Goal: Contribute content

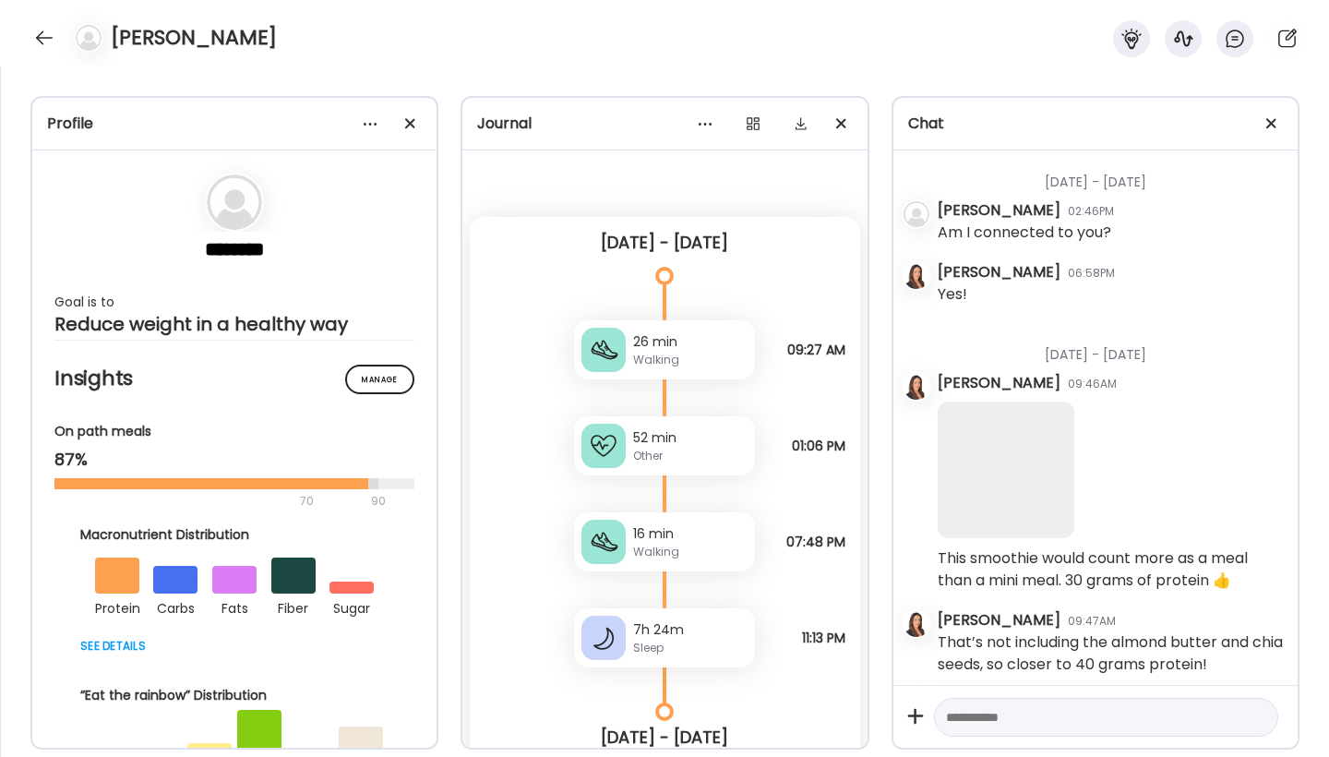
scroll to position [13227, 0]
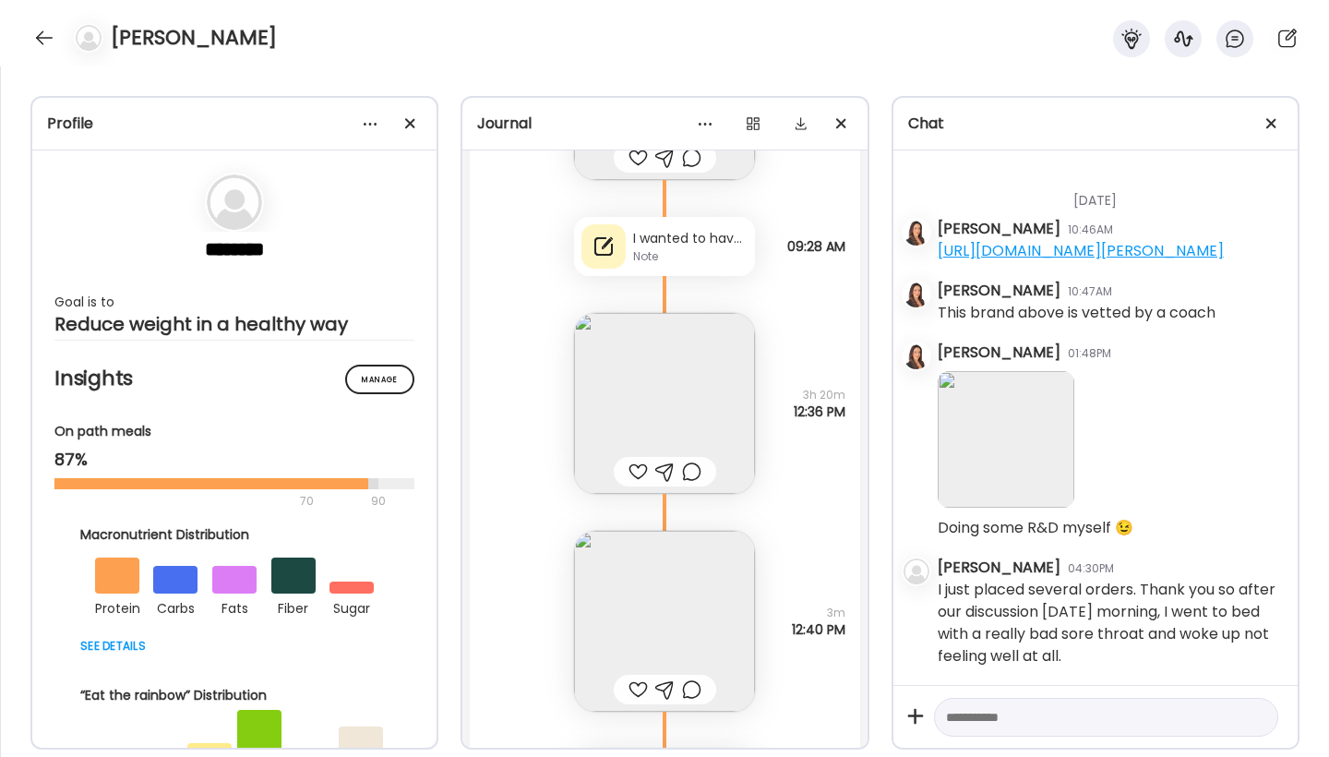
click at [1040, 474] on img at bounding box center [1006, 439] width 137 height 137
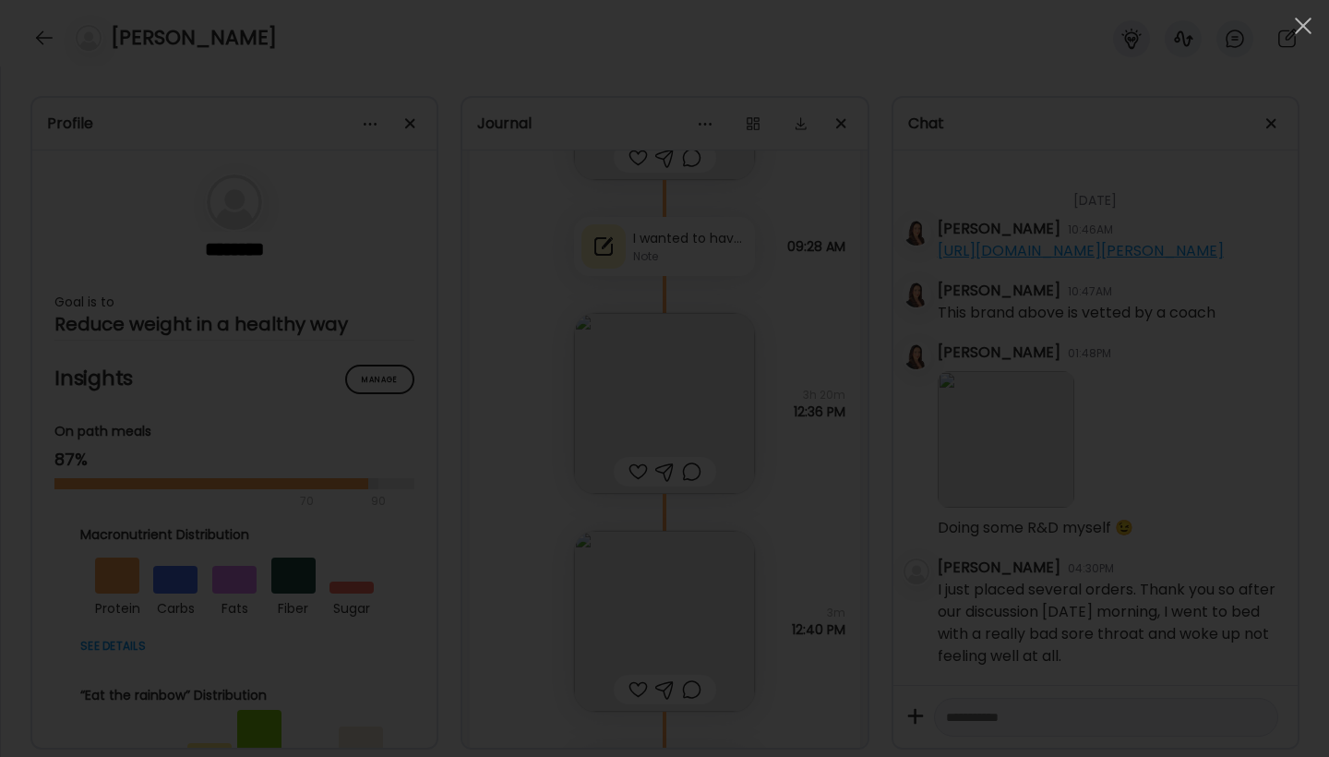
click at [1205, 420] on div at bounding box center [665, 378] width 1300 height 727
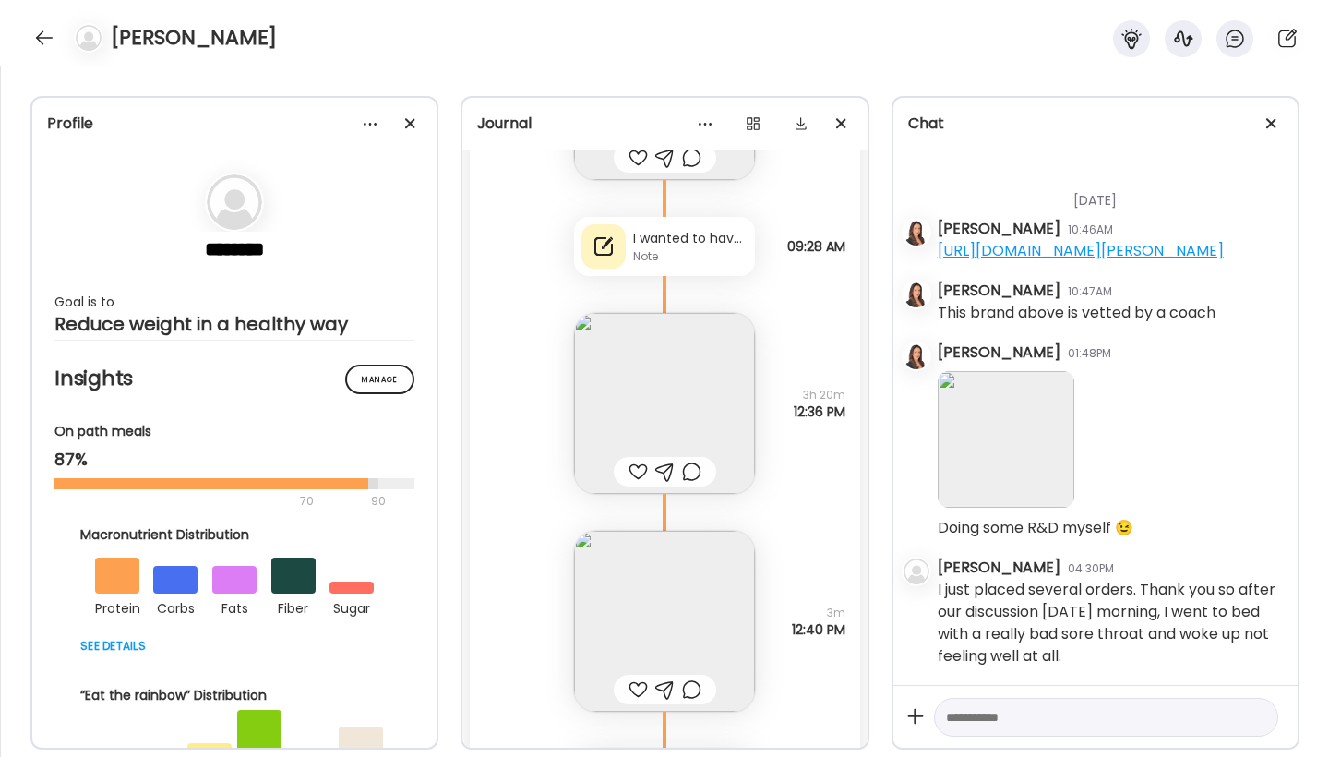
click at [1006, 438] on img at bounding box center [1006, 439] width 137 height 137
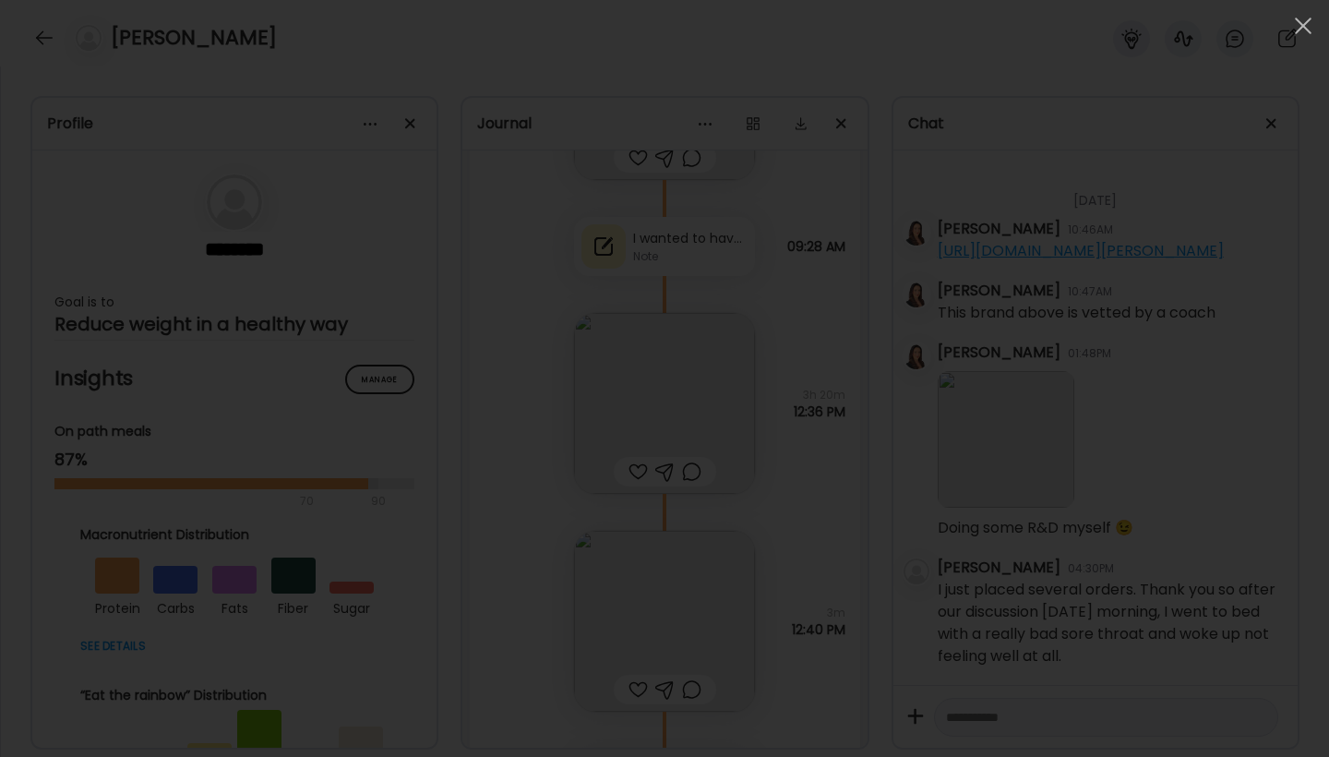
click at [1126, 405] on div at bounding box center [665, 378] width 1300 height 727
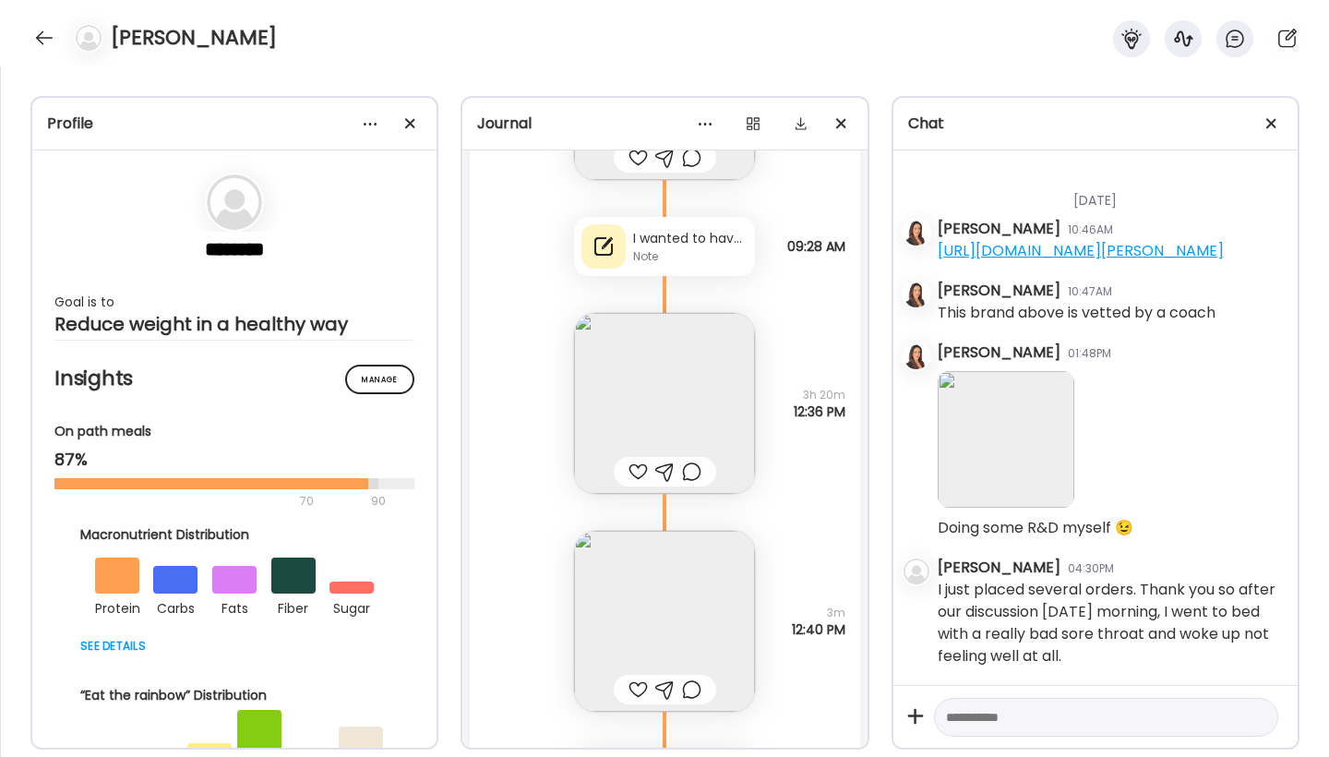
click at [1185, 722] on textarea at bounding box center [1089, 717] width 287 height 22
type textarea "**********"
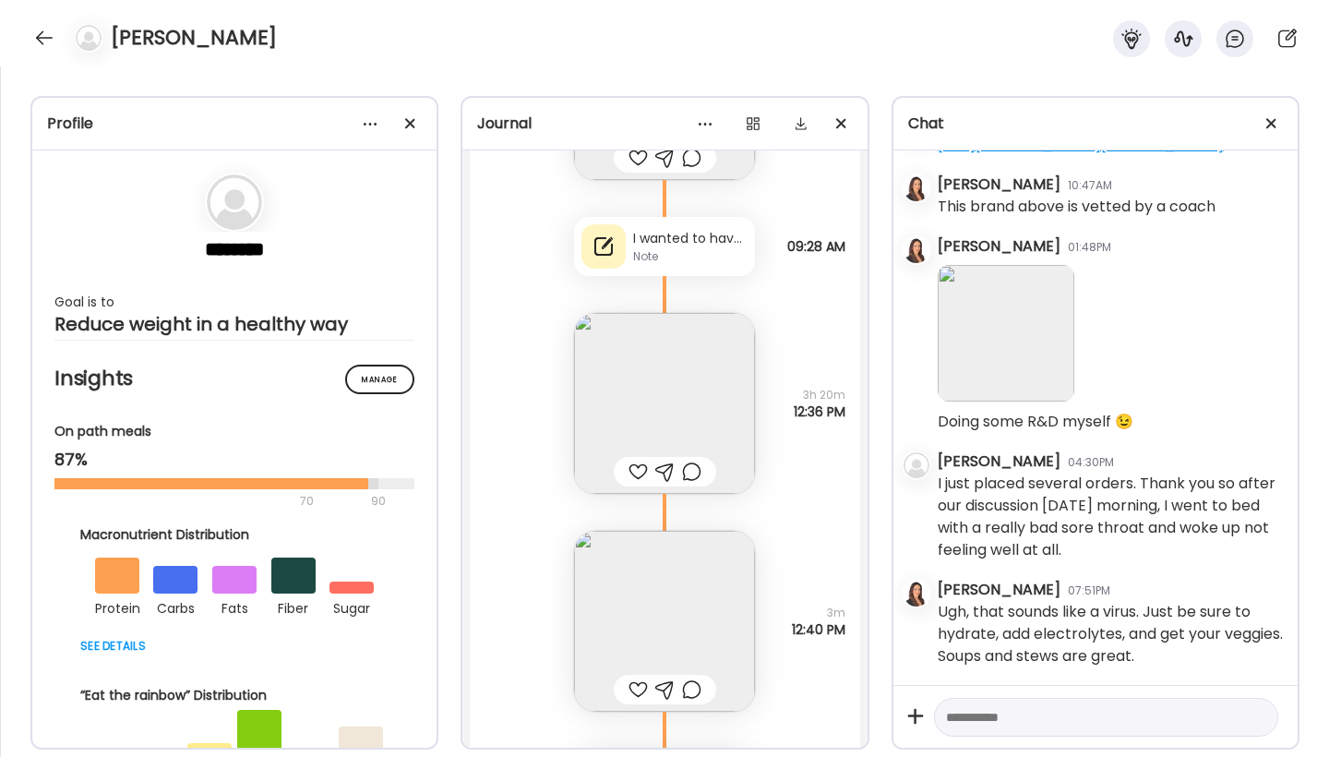
scroll to position [13333, 0]
click at [632, 689] on div at bounding box center [638, 689] width 19 height 22
click at [630, 472] on div at bounding box center [638, 472] width 19 height 22
click at [678, 244] on div "I wanted to have a drink so badly after this college meeting. The amount of str…" at bounding box center [690, 238] width 114 height 19
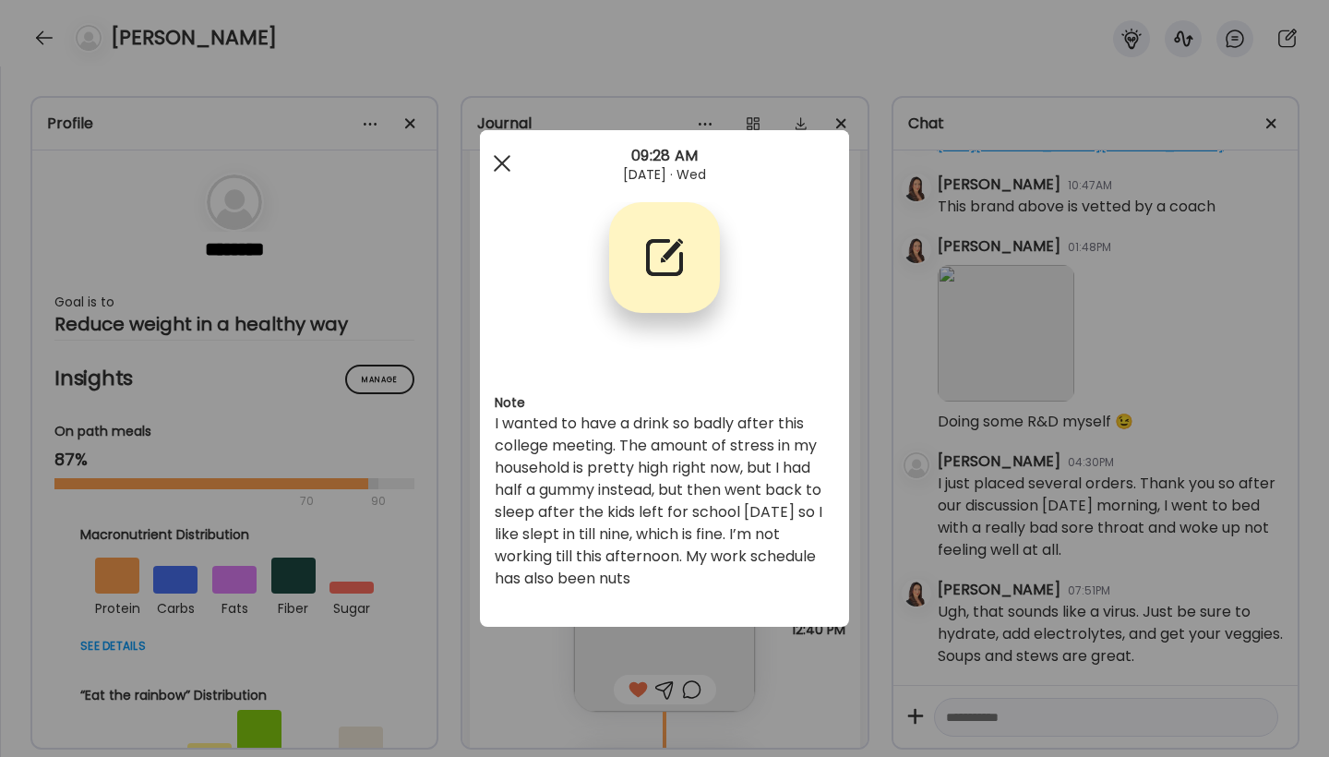
click at [504, 161] on span at bounding box center [502, 163] width 17 height 17
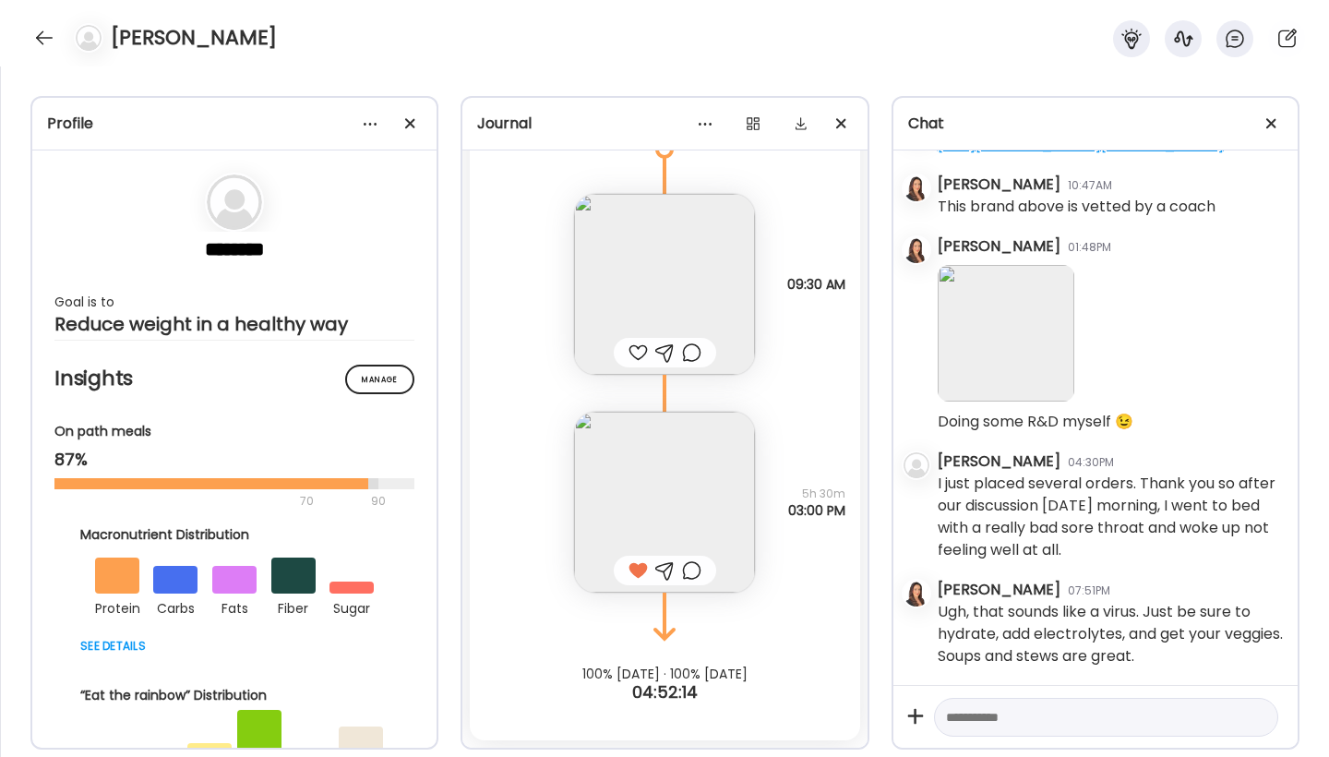
scroll to position [37041, 0]
click at [653, 512] on img at bounding box center [664, 502] width 181 height 181
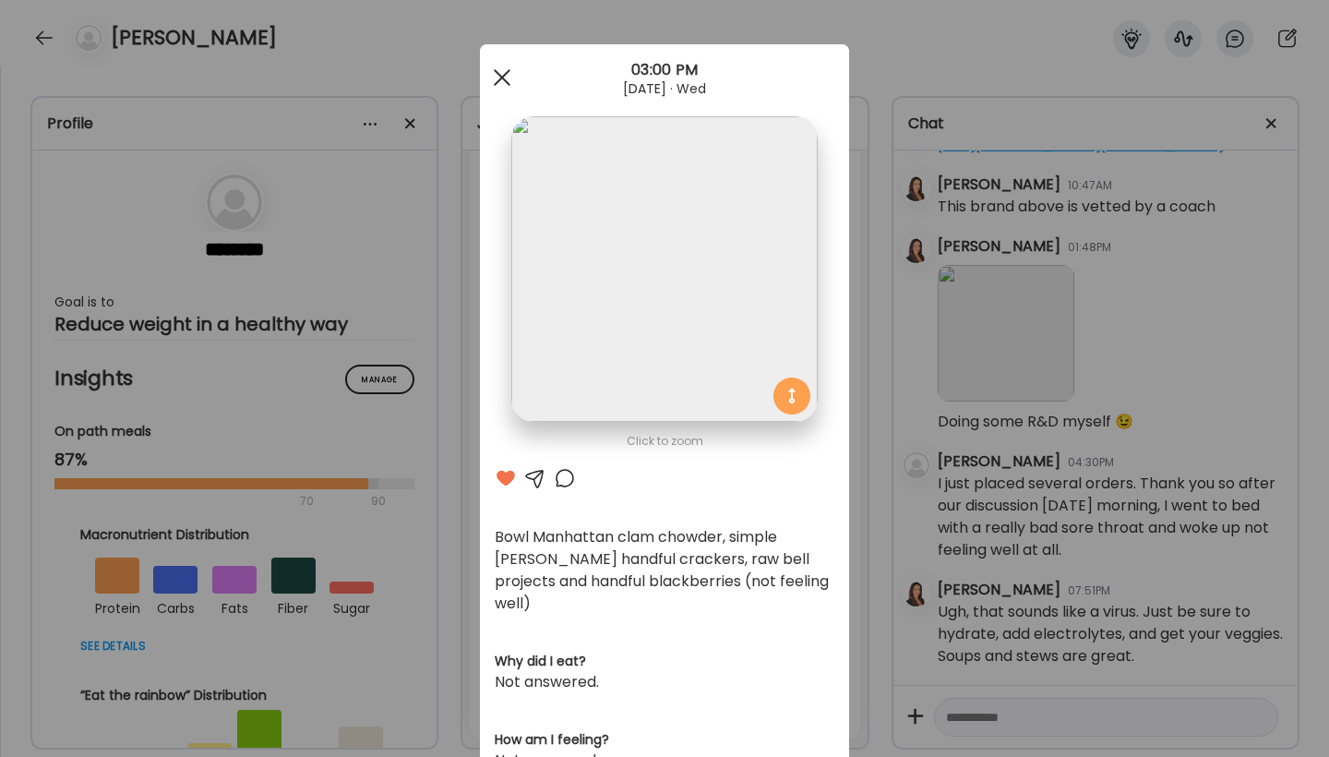
click at [486, 74] on div at bounding box center [502, 77] width 37 height 37
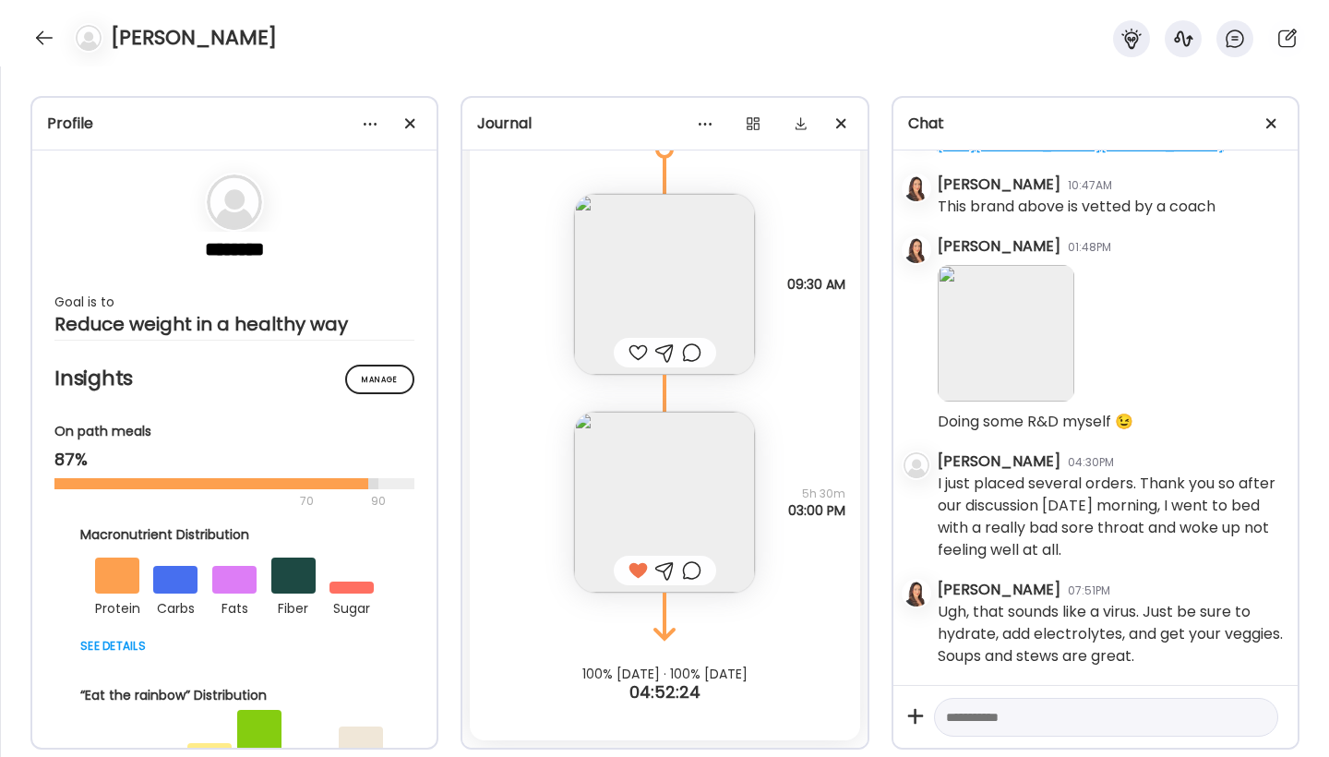
click at [633, 350] on div at bounding box center [638, 353] width 19 height 22
click at [868, 346] on div "Journal [DATE] - [DATE] min Walking walking 09:27 AM 52 min Other other 01:06 P…" at bounding box center [665, 423] width 408 height 654
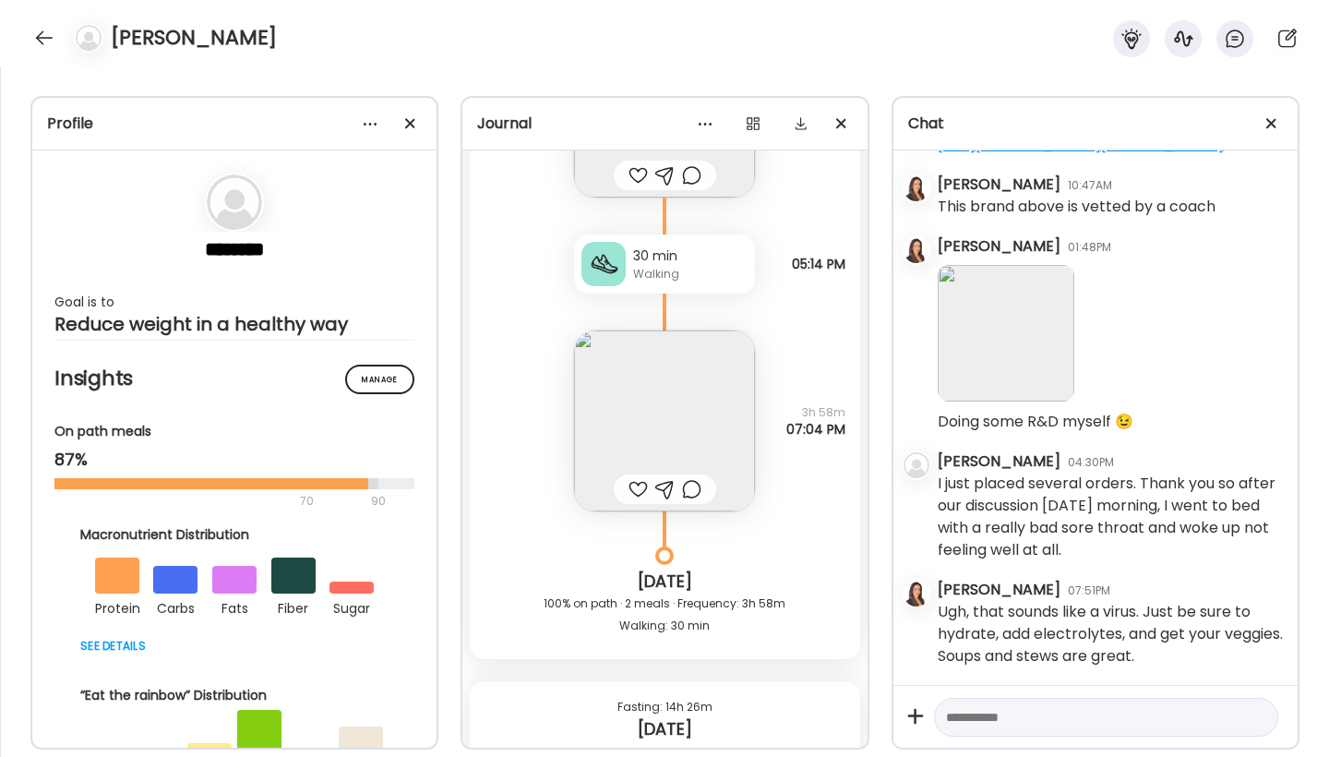
click at [640, 450] on img at bounding box center [664, 420] width 181 height 181
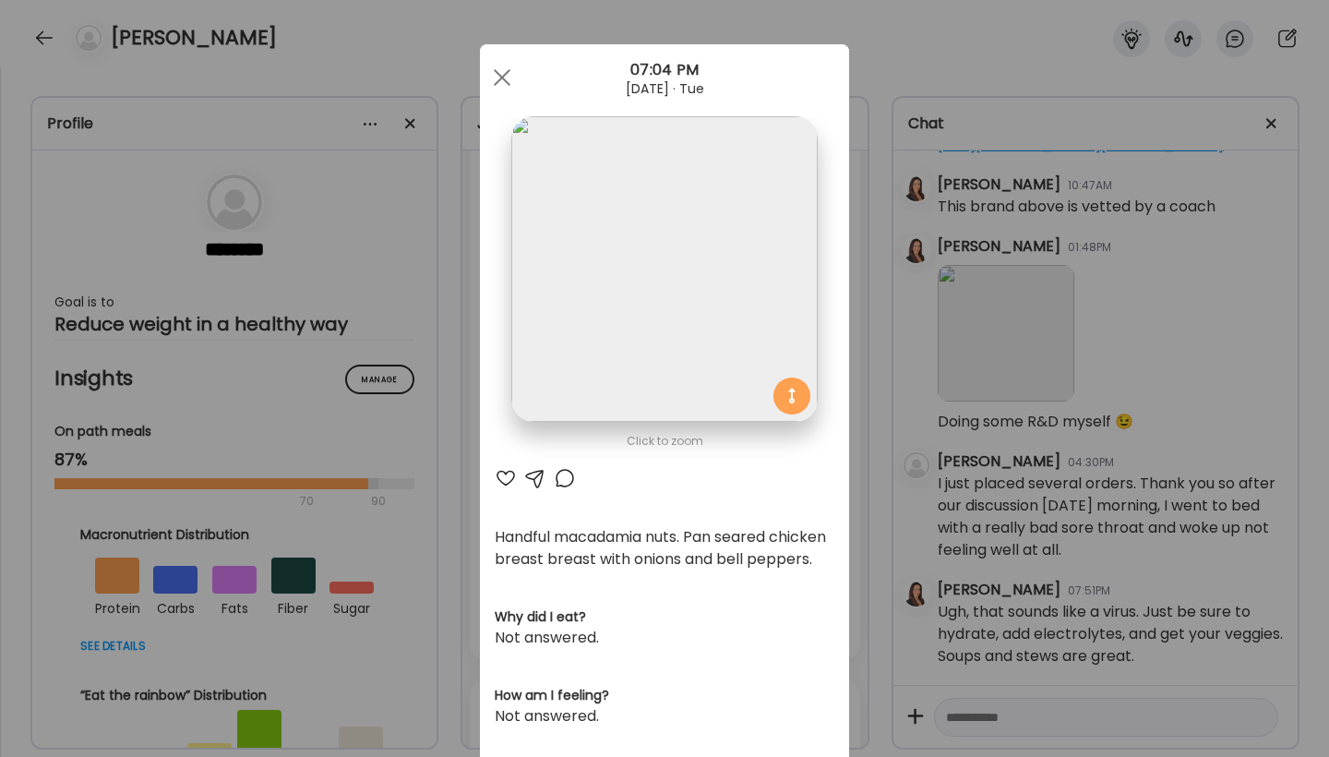
click at [501, 474] on div at bounding box center [506, 478] width 22 height 22
click at [494, 77] on span at bounding box center [502, 77] width 17 height 17
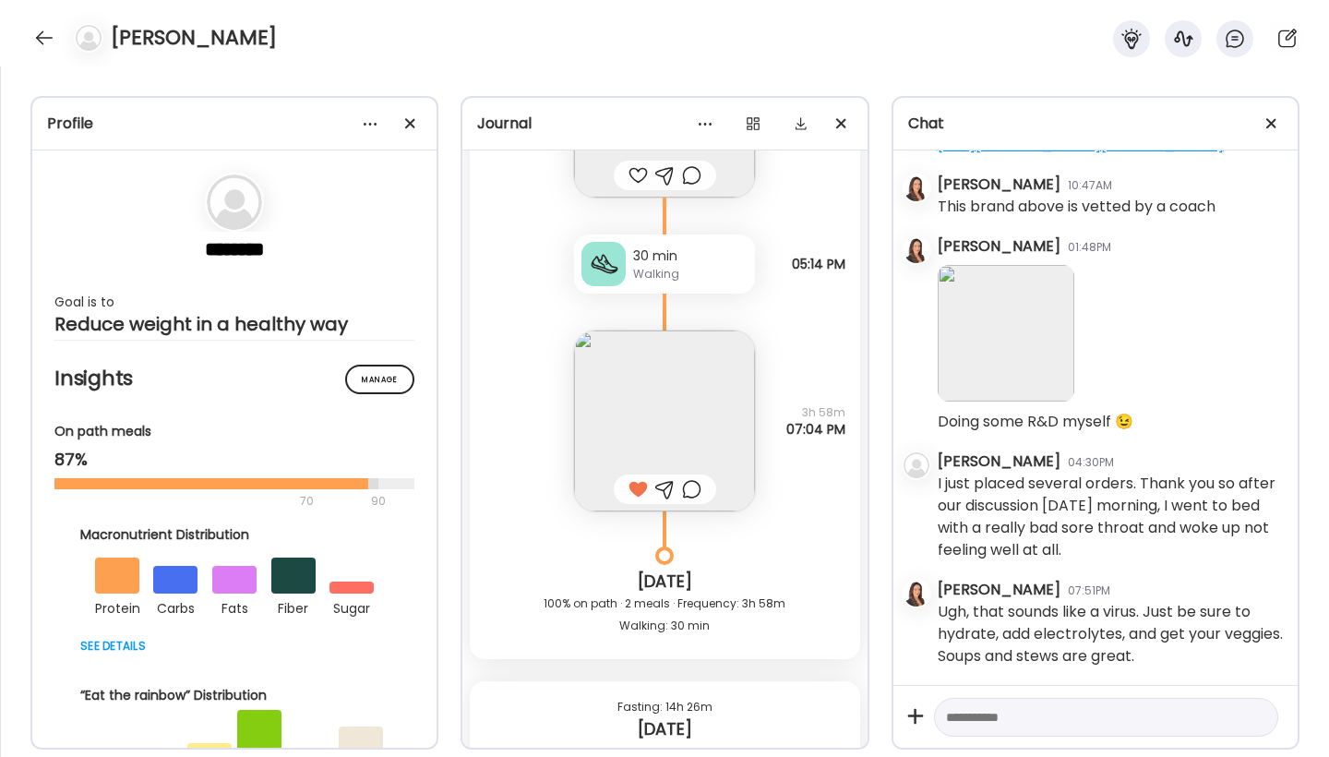
scroll to position [35815, 0]
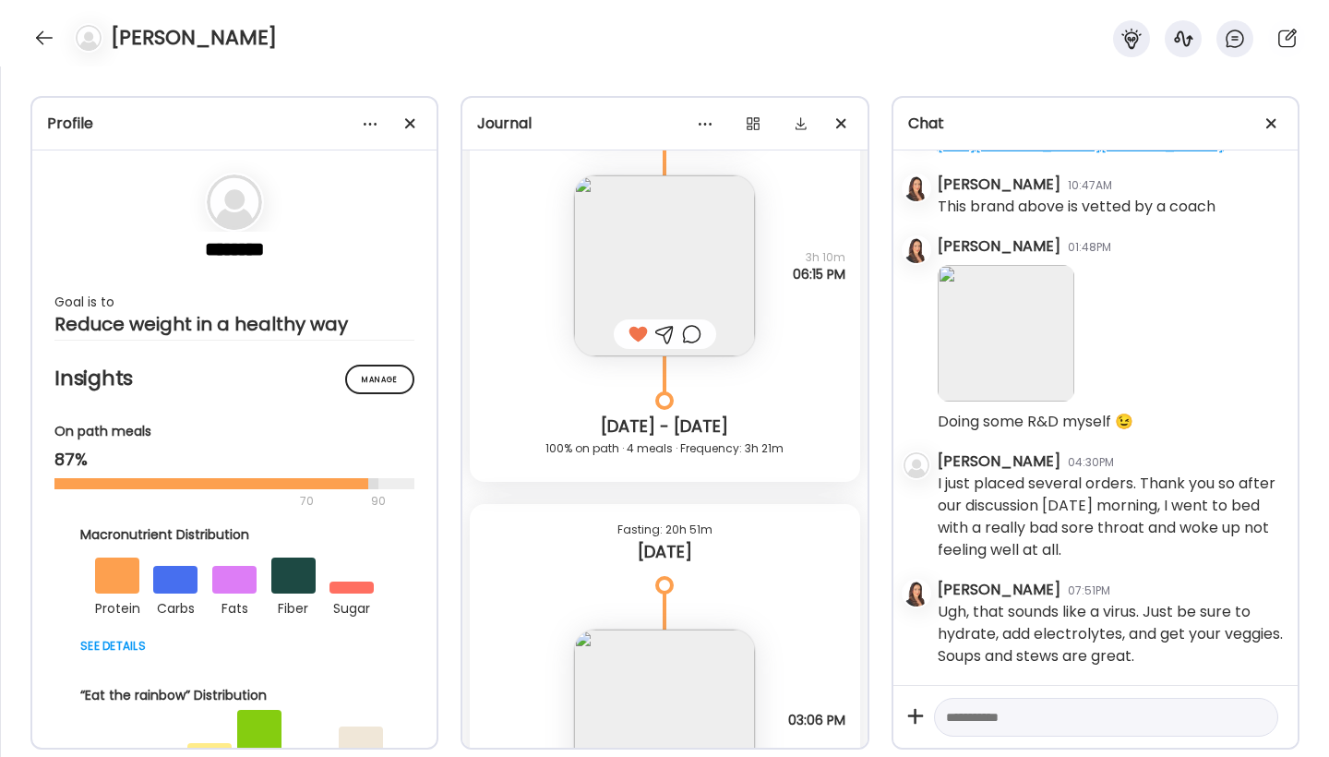
click at [669, 702] on img at bounding box center [664, 720] width 181 height 181
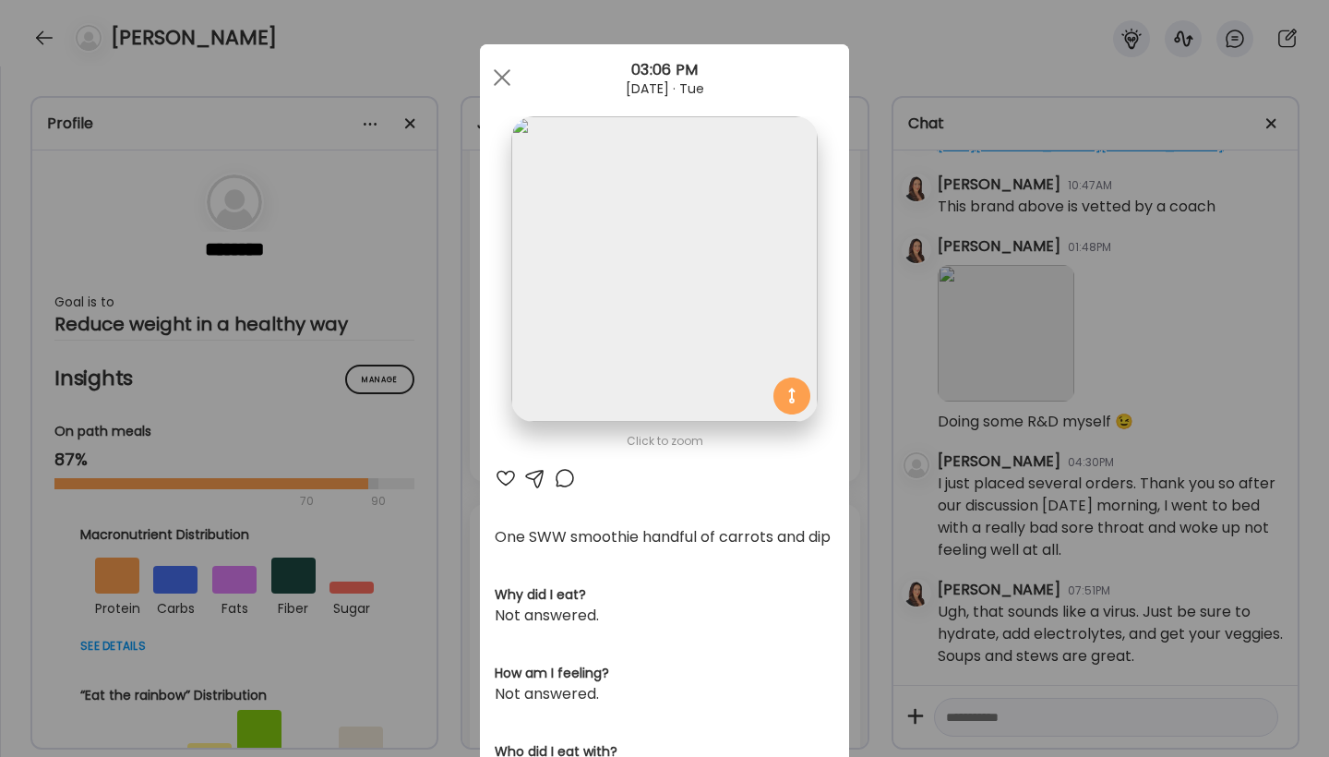
click at [500, 475] on div at bounding box center [506, 478] width 22 height 22
click at [494, 82] on div at bounding box center [502, 77] width 37 height 37
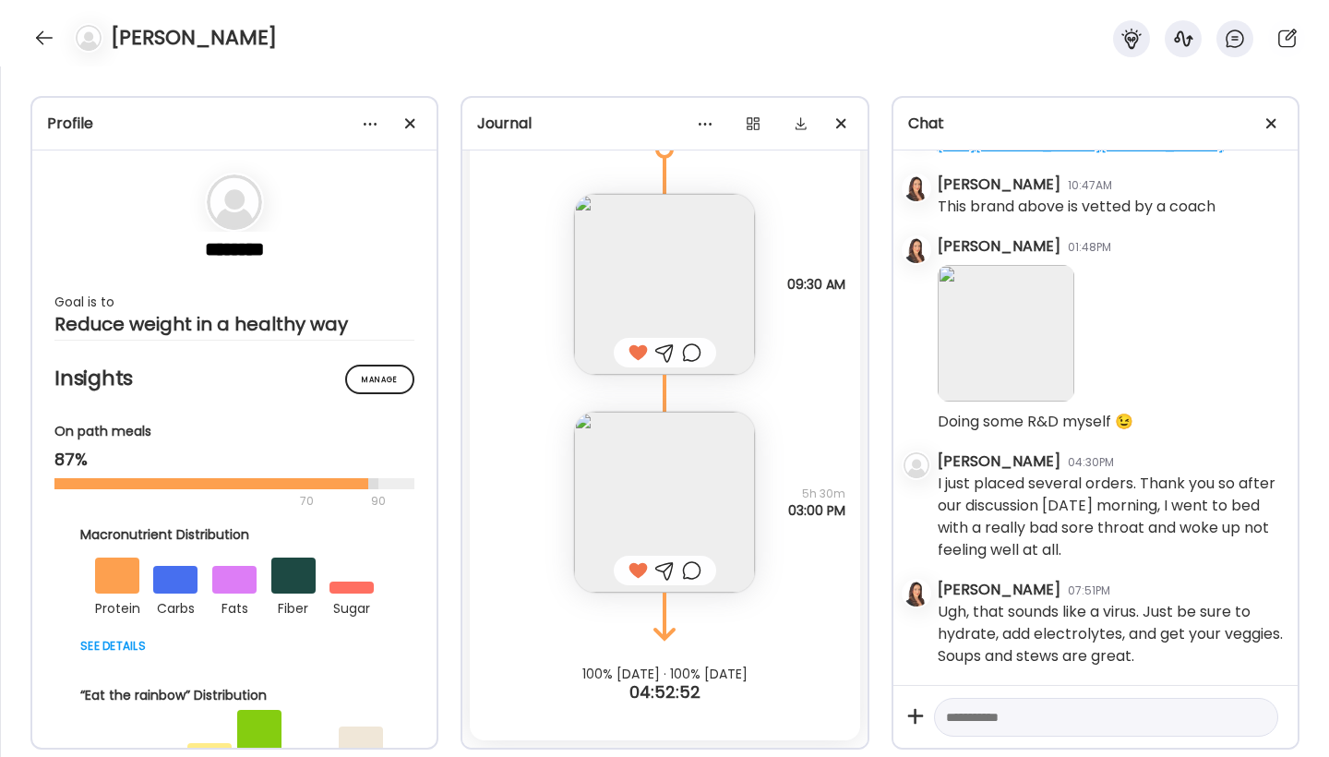
scroll to position [37041, 0]
click at [42, 36] on div at bounding box center [45, 38] width 30 height 30
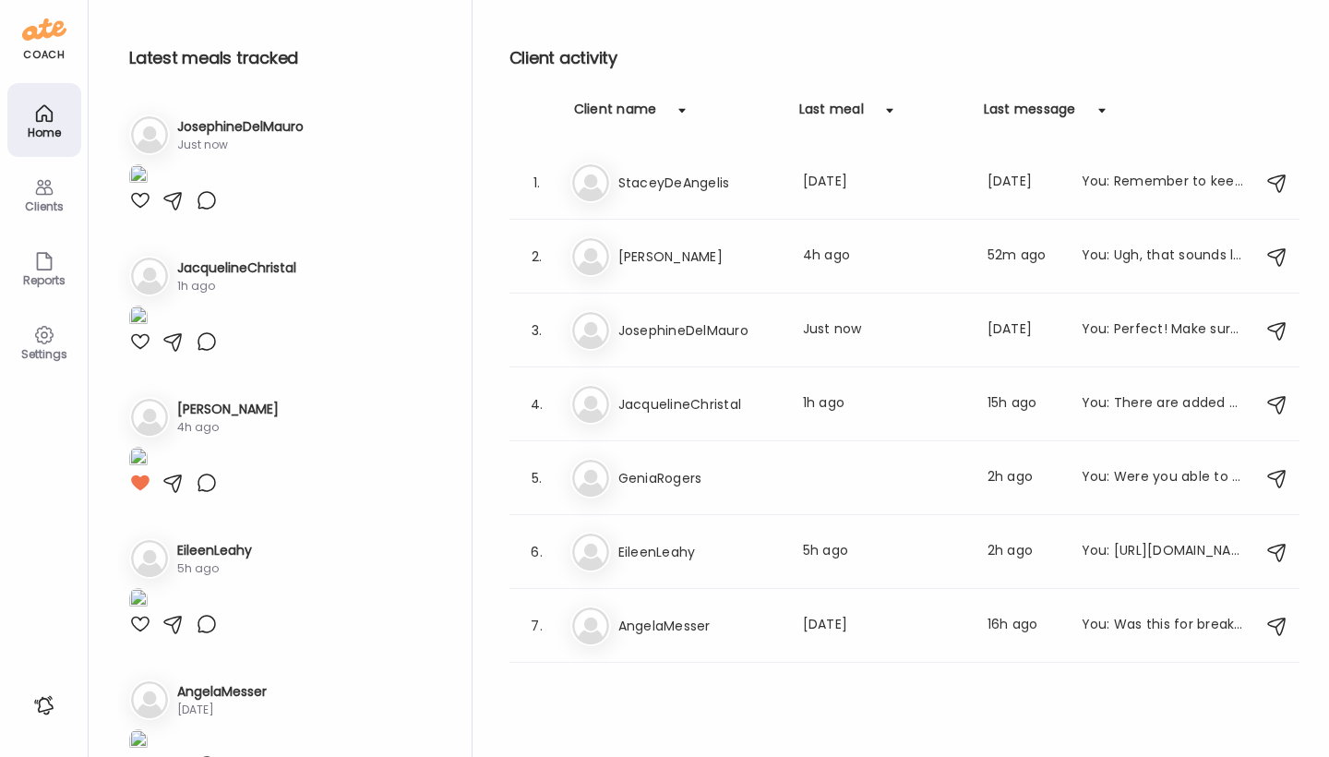
click at [146, 211] on div at bounding box center [140, 200] width 22 height 22
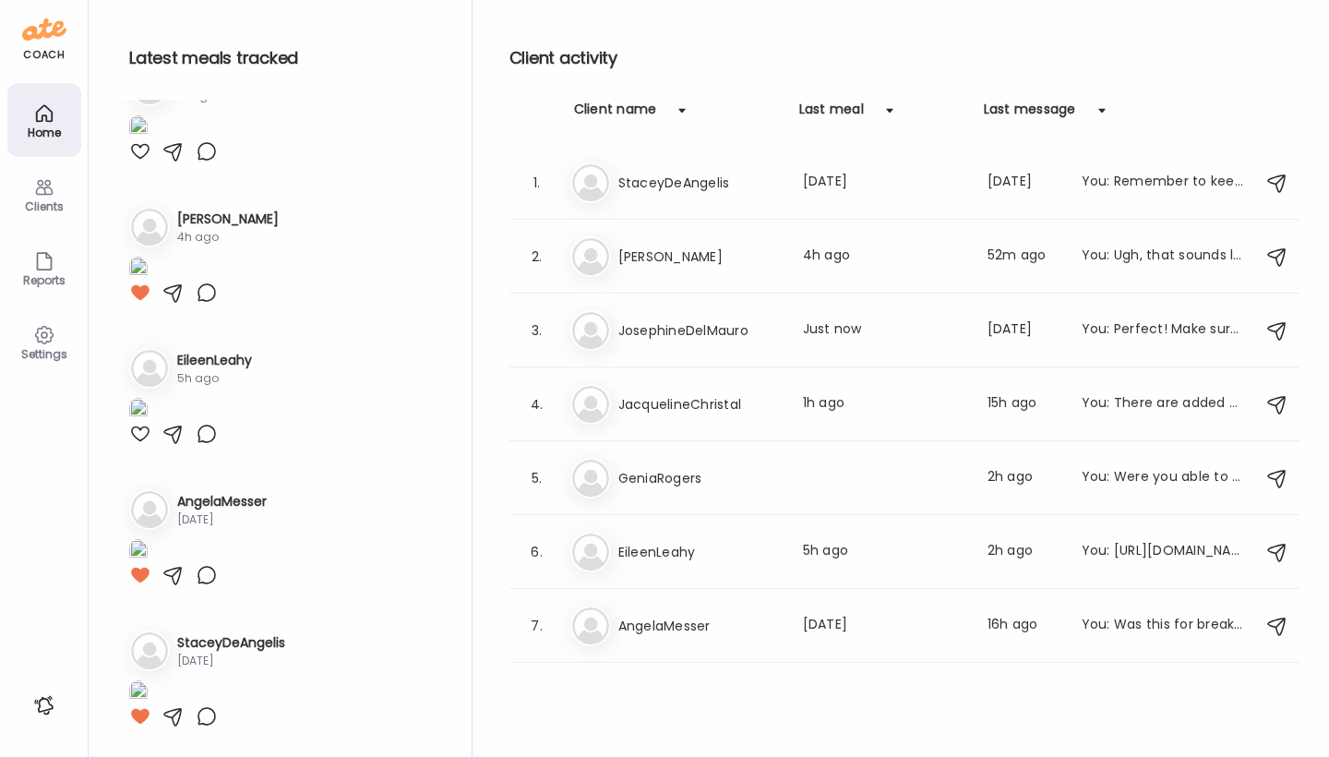
scroll to position [412, 0]
click at [143, 162] on div at bounding box center [140, 151] width 22 height 22
click at [144, 445] on div at bounding box center [140, 434] width 22 height 22
